Goal: Task Accomplishment & Management: Use online tool/utility

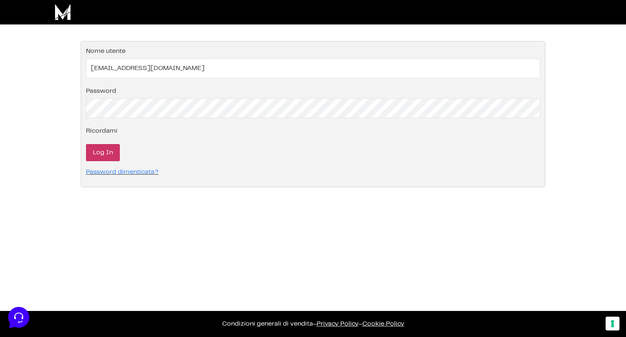
click at [99, 156] on input "Log In" at bounding box center [103, 152] width 34 height 17
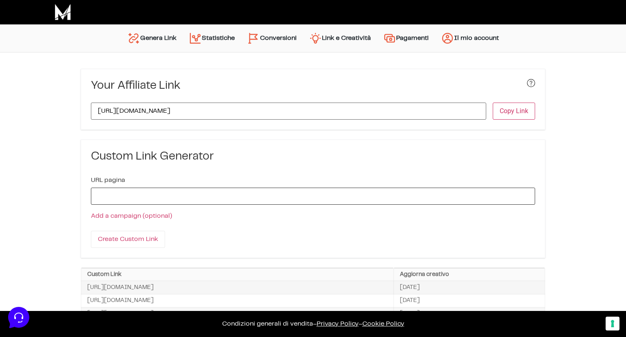
click at [158, 196] on input "URL pagina" at bounding box center [313, 196] width 444 height 17
click at [274, 110] on input "https://wearemarketers.net/corsi/?linker=146" at bounding box center [288, 111] width 395 height 17
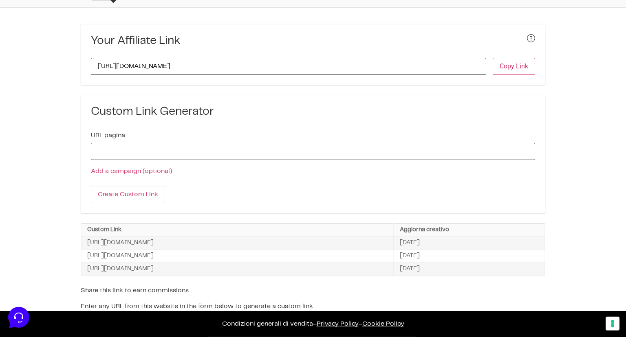
scroll to position [53, 0]
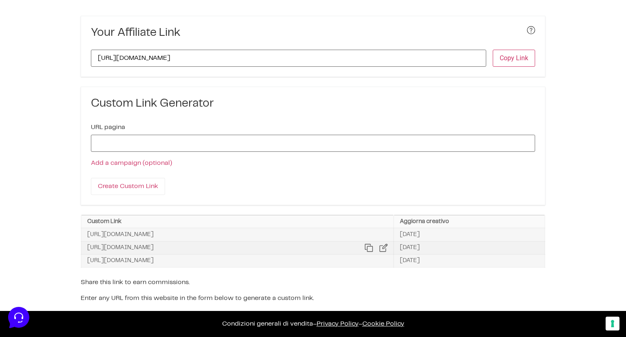
click at [154, 249] on span "https://checkout.wearemarketers.net/step/marketers-world-2025-te-def/?wcf-add-t…" at bounding box center [120, 248] width 66 height 9
click at [373, 247] on icon at bounding box center [369, 249] width 5 height 5
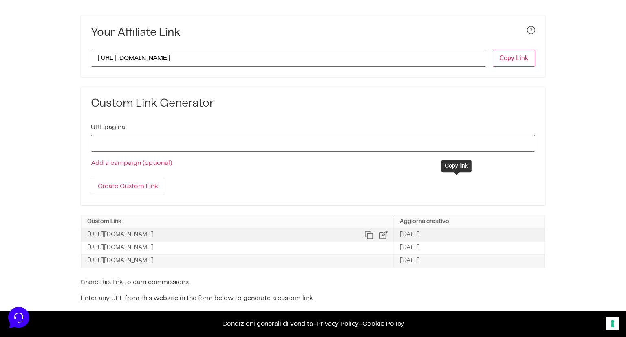
click at [373, 236] on icon at bounding box center [369, 235] width 8 height 8
click at [166, 148] on input "URL pagina" at bounding box center [313, 143] width 444 height 17
click at [154, 262] on span "https://checkout.wearemarketers.net/step/marketers-world-2025-tp/?wcf-add-to-ca…" at bounding box center [120, 261] width 66 height 9
click at [373, 260] on icon at bounding box center [369, 261] width 8 height 8
click at [195, 143] on input "URL pagina" at bounding box center [313, 143] width 444 height 17
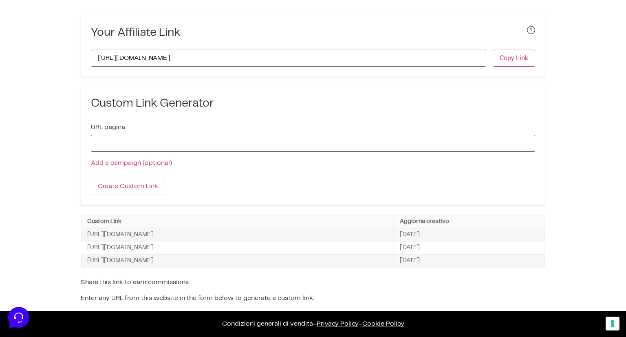
paste input "https://checkout.wearemarketers.net/step/marketers-world-2025-tp/?wcf-add-to-ca…"
type input "https://checkout.wearemarketers.net/step/marketers-world-2025-tp/?wcf-add-to-ca…"
click at [125, 183] on input "Create Custom Link" at bounding box center [128, 186] width 74 height 17
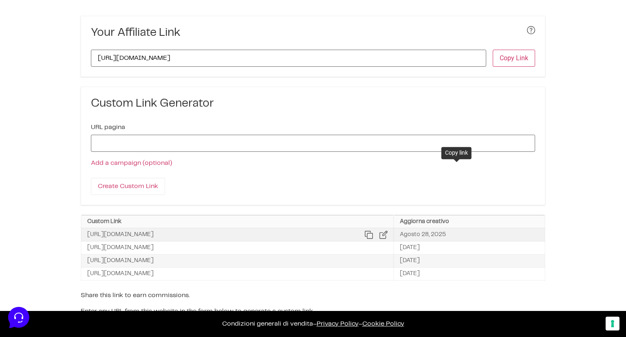
click at [373, 235] on icon at bounding box center [369, 235] width 8 height 8
